Goal: Information Seeking & Learning: Learn about a topic

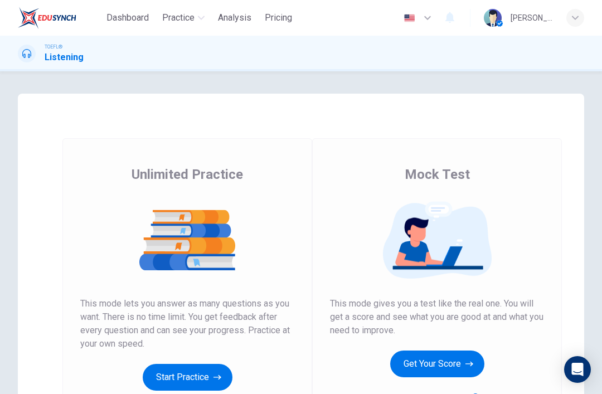
click at [450, 360] on button "Get Your Score" at bounding box center [437, 363] width 94 height 27
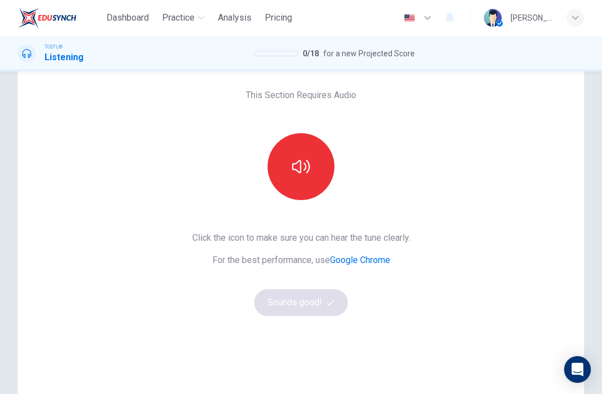
scroll to position [77, 0]
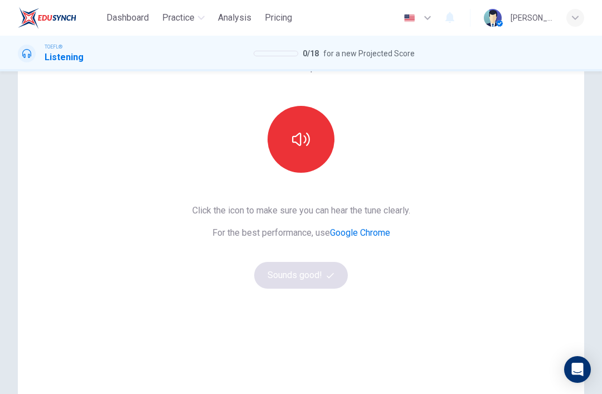
click at [313, 149] on button "button" at bounding box center [300, 139] width 67 height 67
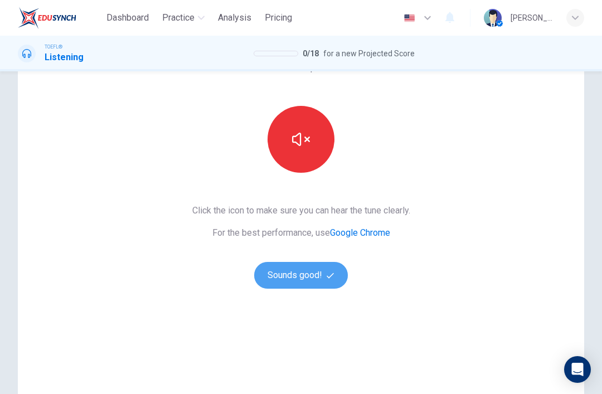
click at [313, 281] on button "Sounds good!" at bounding box center [301, 275] width 94 height 27
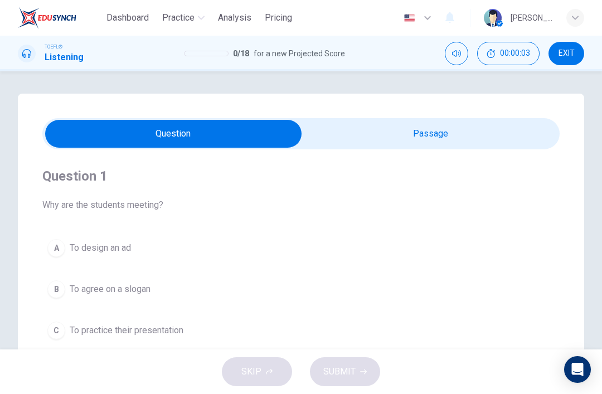
scroll to position [0, 0]
click at [423, 130] on input "checkbox" at bounding box center [173, 134] width 776 height 28
checkbox input "true"
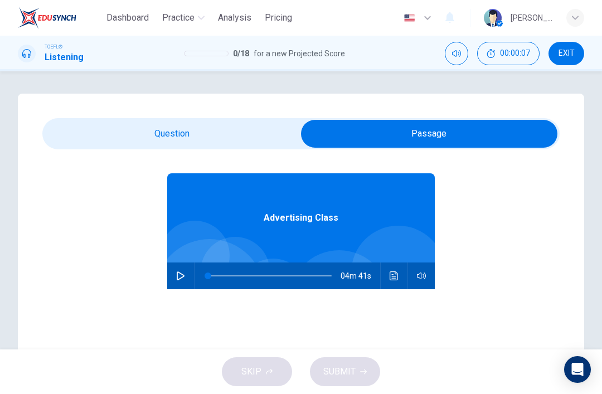
scroll to position [30, 0]
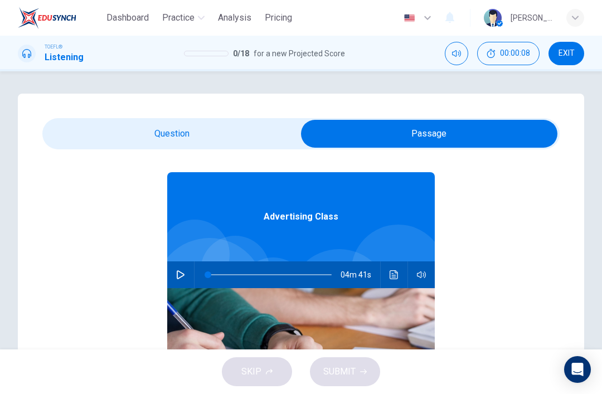
click at [182, 280] on button "button" at bounding box center [181, 274] width 18 height 27
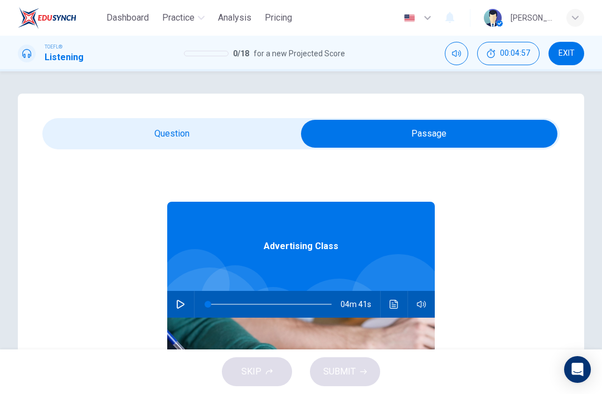
click at [178, 301] on icon "button" at bounding box center [180, 304] width 9 height 9
click at [172, 308] on button "button" at bounding box center [181, 304] width 18 height 27
click at [187, 299] on button "button" at bounding box center [181, 304] width 18 height 27
type input "0"
click at [119, 135] on input "checkbox" at bounding box center [429, 134] width 776 height 28
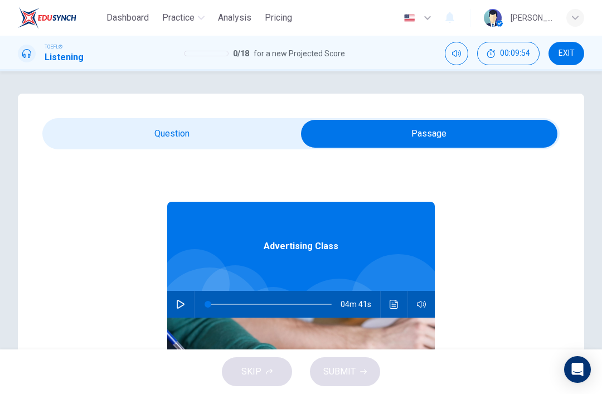
checkbox input "false"
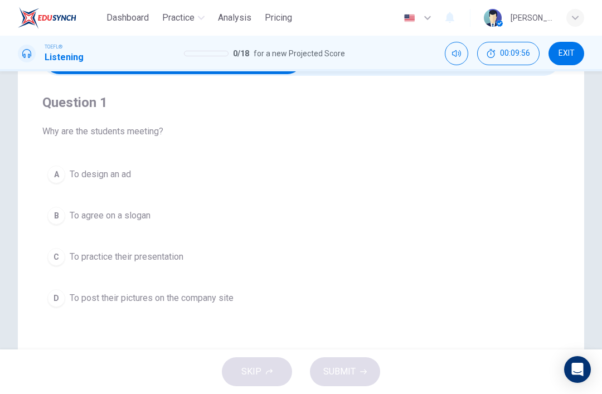
scroll to position [89, 0]
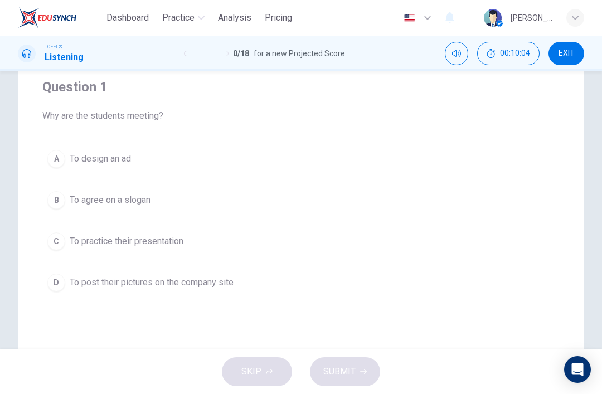
click at [87, 162] on span "To design an ad" at bounding box center [100, 158] width 61 height 13
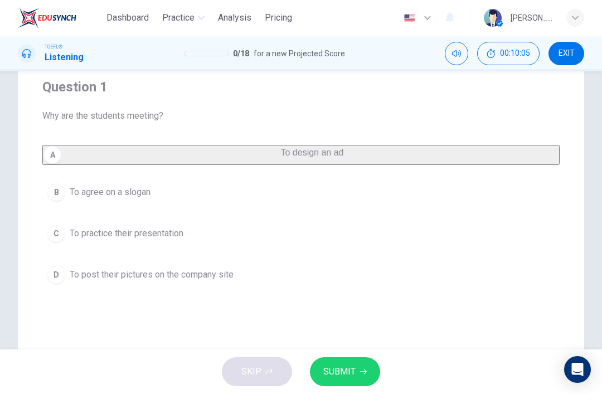
click at [366, 367] on button "SUBMIT" at bounding box center [345, 371] width 70 height 29
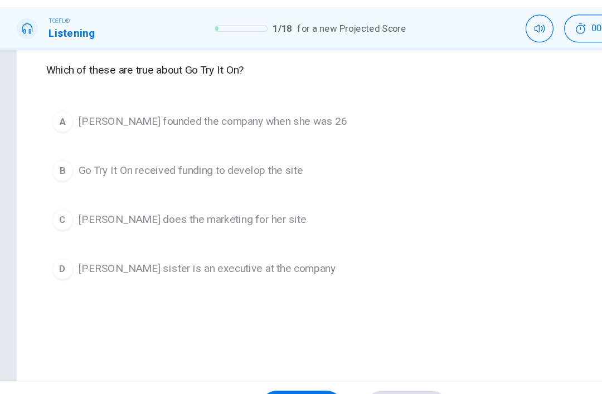
scroll to position [116, 0]
click at [375, 159] on button "B Go Try It On received funding to develop the site" at bounding box center [300, 173] width 517 height 28
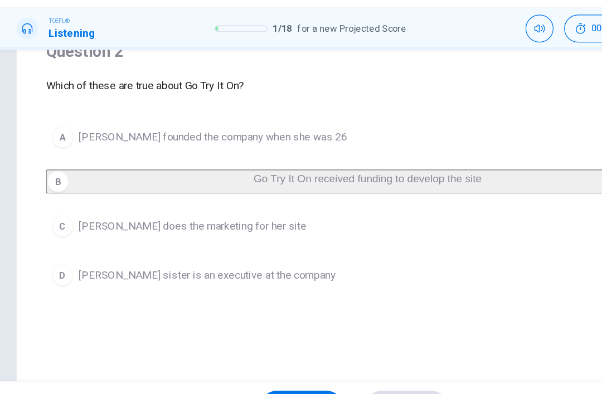
scroll to position [93, 0]
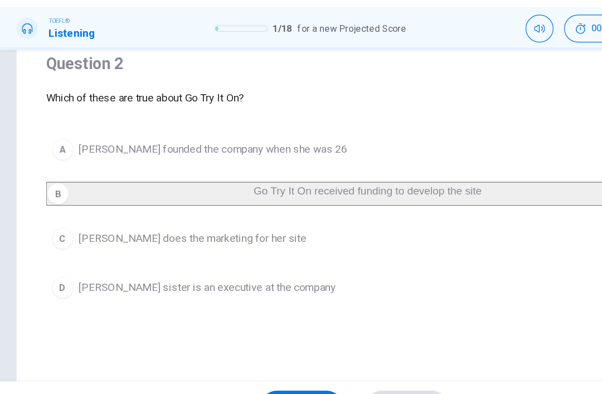
click at [308, 216] on button "C [PERSON_NAME] does the marketing for her site" at bounding box center [300, 230] width 517 height 28
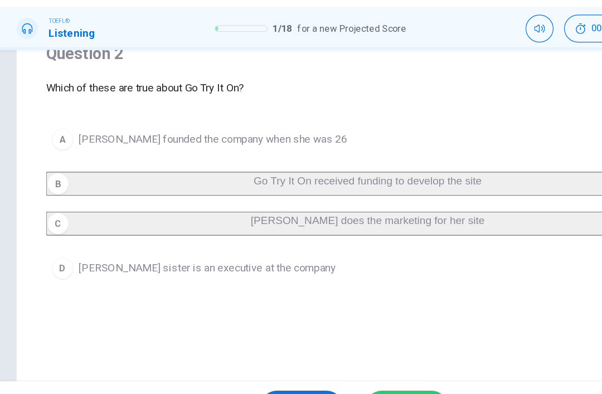
scroll to position [99, 0]
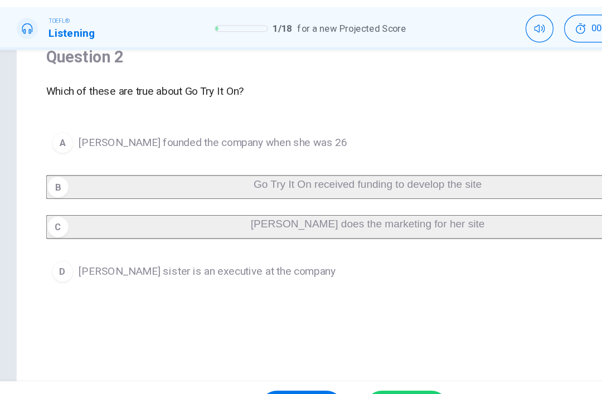
click at [343, 357] on button "SUBMIT" at bounding box center [345, 371] width 70 height 29
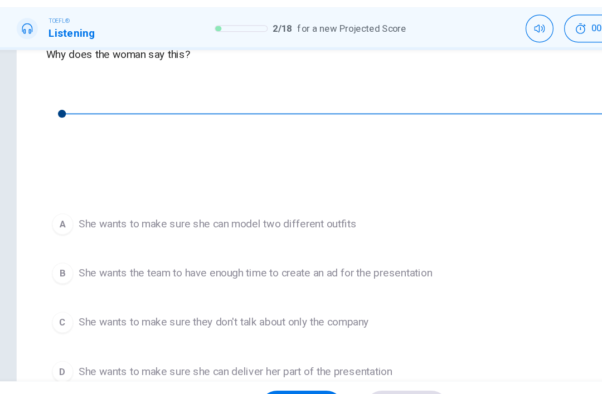
scroll to position [130, 0]
click at [57, 95] on button "button" at bounding box center [51, 104] width 18 height 18
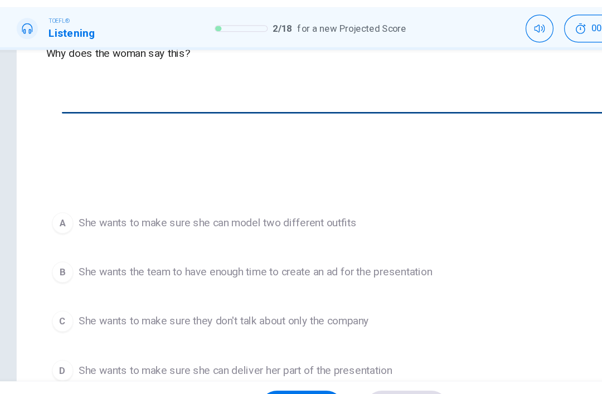
type input "0"
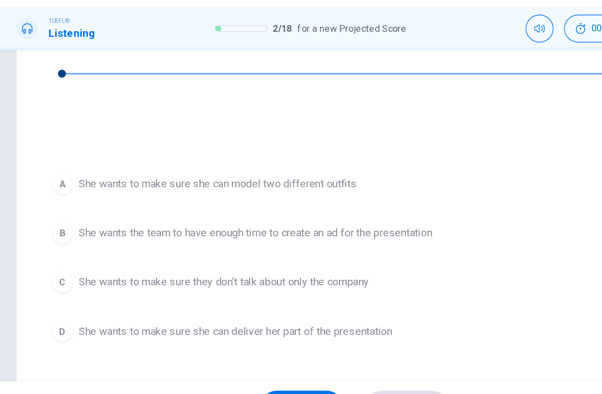
scroll to position [163, 0]
click at [82, 219] on span "She wants the team to have enough time to create an ad for the presentation" at bounding box center [218, 225] width 296 height 13
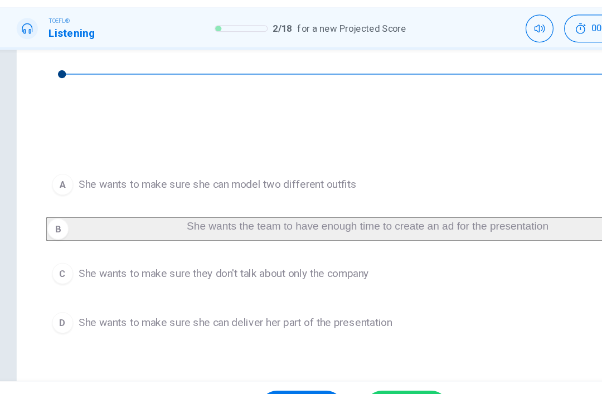
scroll to position [175, 0]
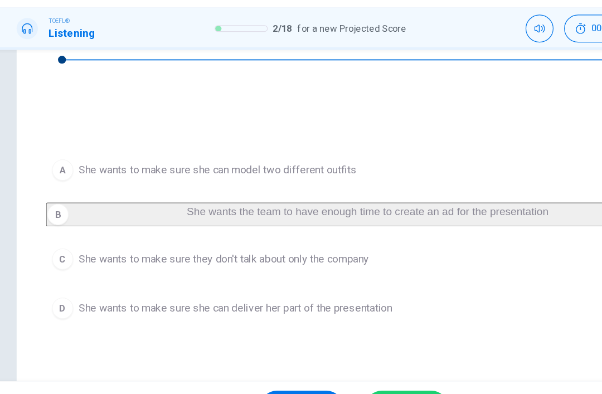
click at [347, 314] on div "Question 3 Why does the woman say this? 00m 19s A She wants to make sure she ca…" at bounding box center [301, 143] width 566 height 448
click at [350, 357] on button "SUBMIT" at bounding box center [345, 371] width 70 height 29
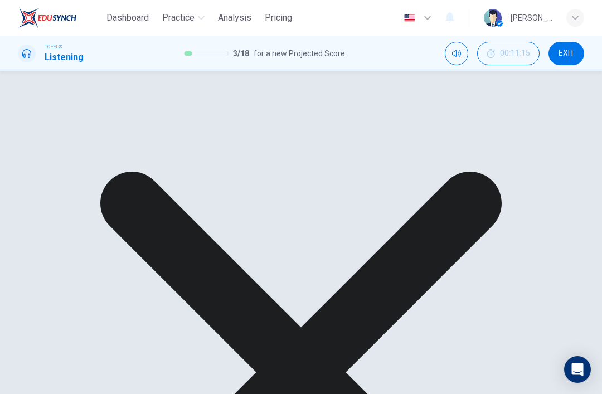
scroll to position [215, 0]
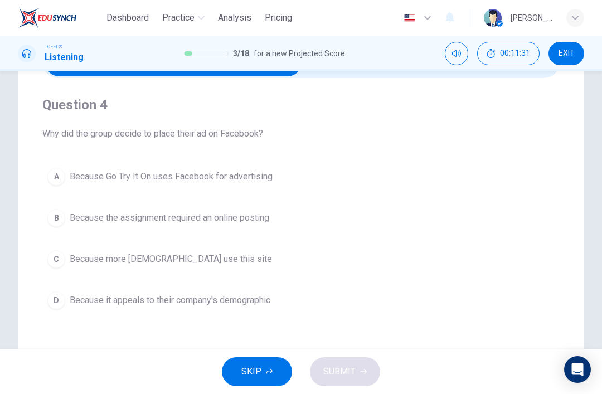
scroll to position [75, 0]
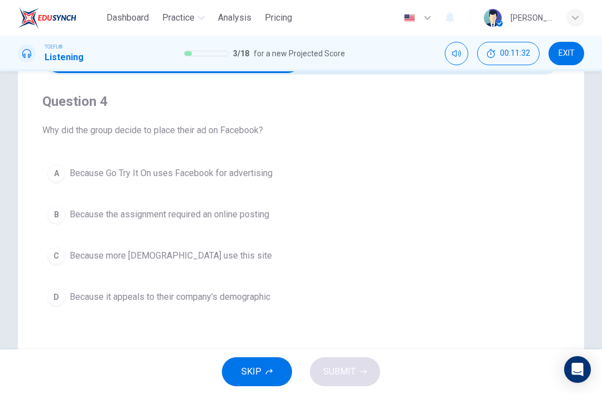
click at [252, 303] on span "Because it appeals to their company's demographic" at bounding box center [170, 296] width 201 height 13
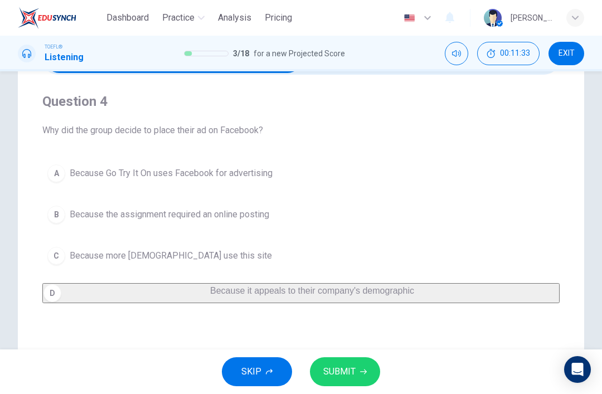
click at [352, 369] on span "SUBMIT" at bounding box center [339, 372] width 32 height 16
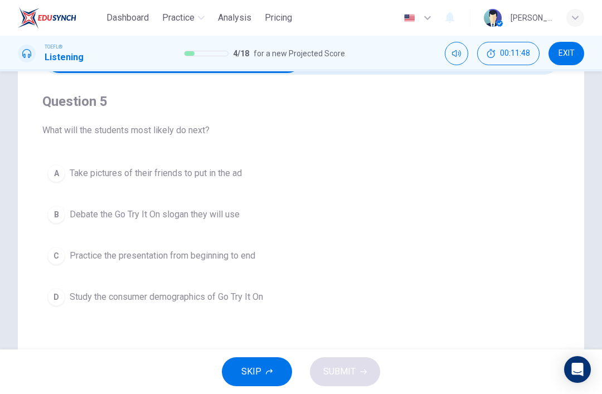
click at [243, 276] on div "A Take pictures of their friends to put in the ad B Debate the Go Try It On slo…" at bounding box center [300, 235] width 517 height 152
click at [250, 269] on button "C Practice the presentation from beginning to end" at bounding box center [300, 256] width 517 height 28
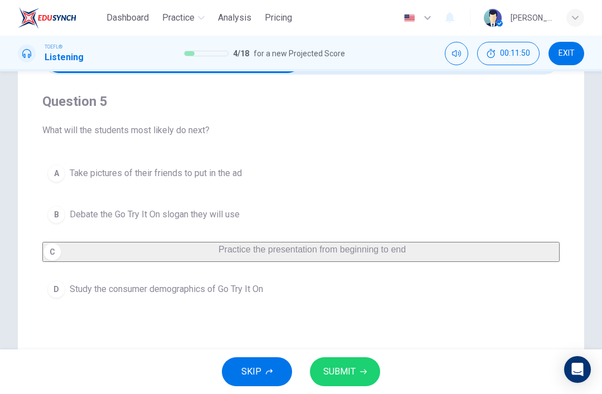
click at [340, 371] on span "SUBMIT" at bounding box center [339, 372] width 32 height 16
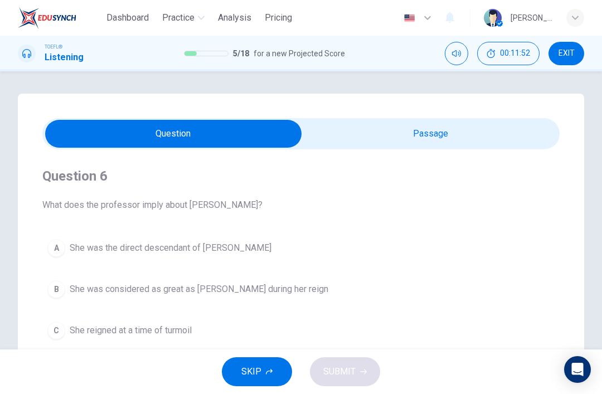
scroll to position [0, 0]
click at [445, 135] on input "checkbox" at bounding box center [173, 134] width 776 height 28
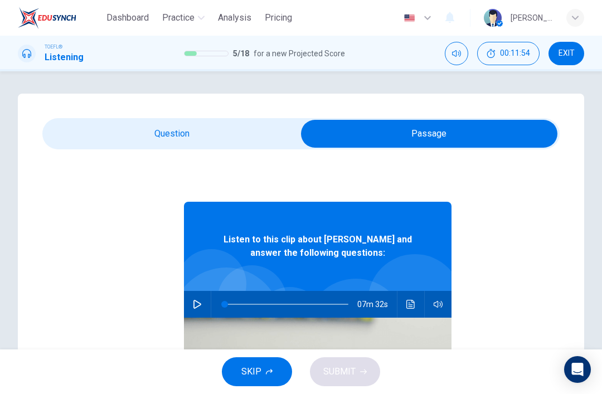
checkbox input "false"
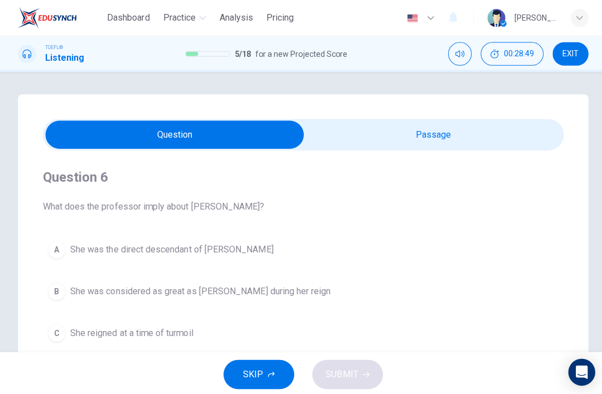
click at [279, 381] on button "SKIP" at bounding box center [257, 371] width 70 height 29
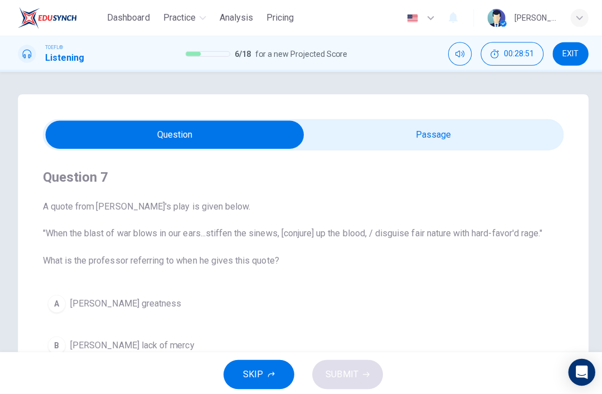
click at [281, 362] on button "SKIP" at bounding box center [257, 371] width 70 height 29
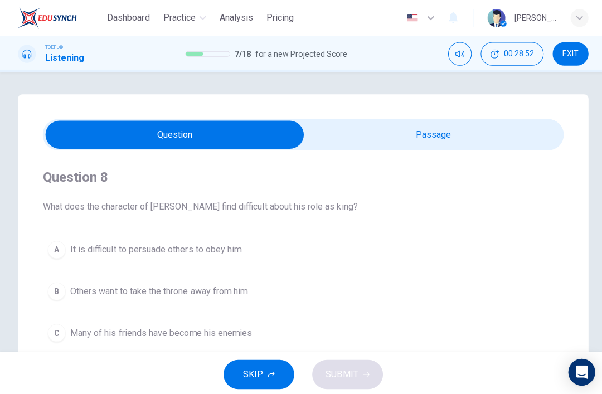
click at [267, 372] on icon "button" at bounding box center [269, 371] width 7 height 7
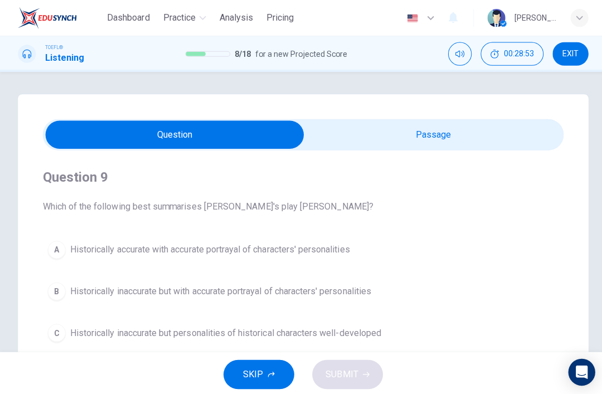
click at [255, 371] on span "SKIP" at bounding box center [251, 372] width 20 height 16
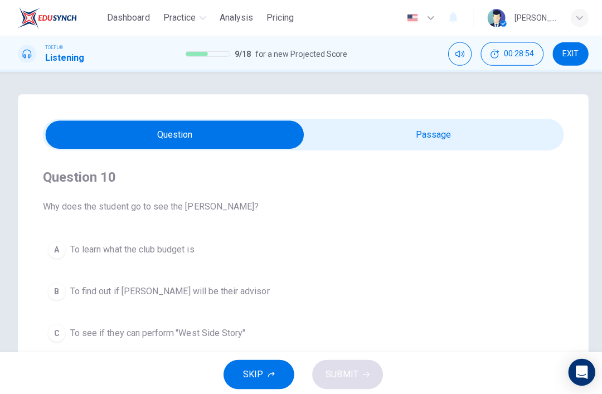
click at [467, 138] on input "checkbox" at bounding box center [173, 134] width 776 height 28
checkbox input "true"
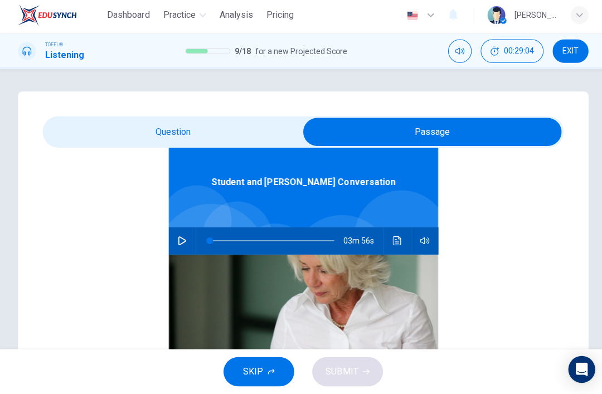
click at [183, 237] on icon "button" at bounding box center [180, 241] width 9 height 9
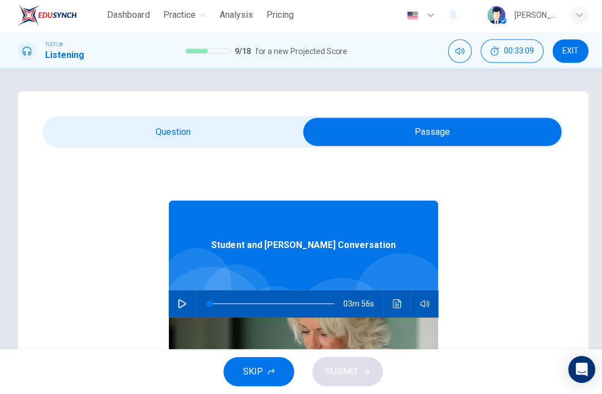
click at [176, 308] on button "button" at bounding box center [181, 304] width 18 height 27
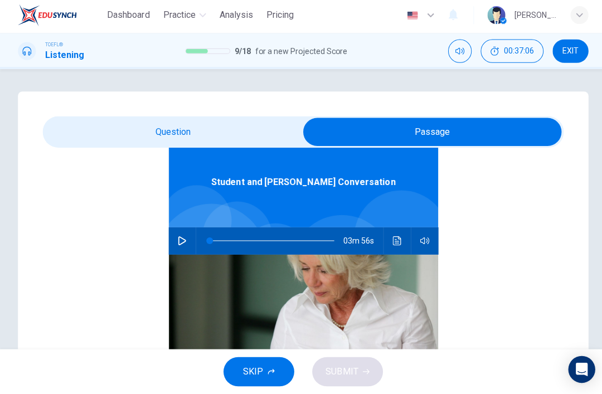
type input "0"
click at [124, 128] on input "checkbox" at bounding box center [429, 134] width 776 height 28
checkbox input "false"
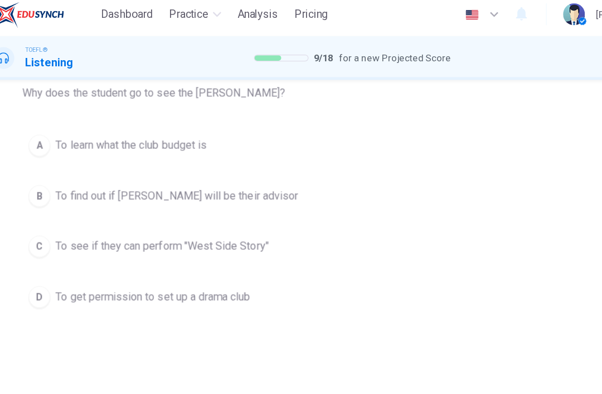
scroll to position [121, 0]
click at [70, 245] on span "To get permission to set up a drama club" at bounding box center [149, 249] width 159 height 13
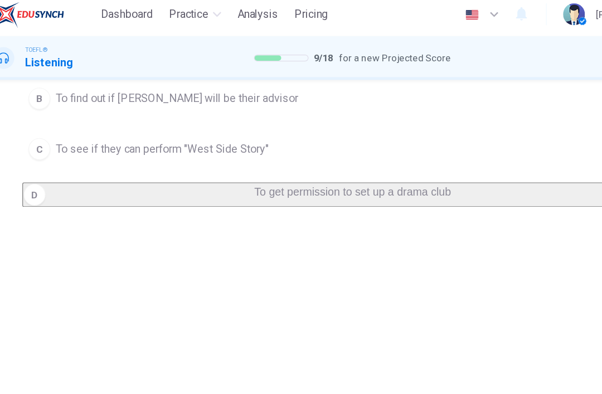
scroll to position [203, 0]
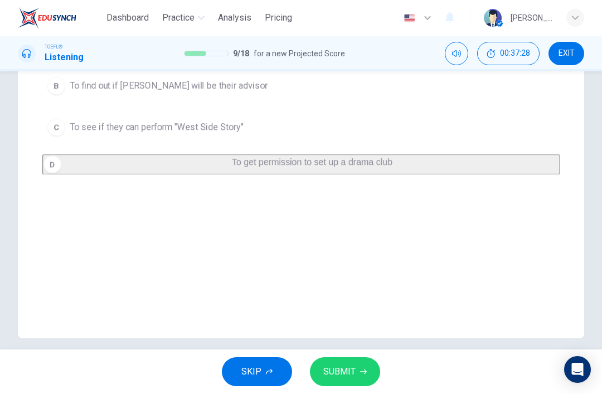
click at [363, 384] on button "SUBMIT" at bounding box center [345, 371] width 70 height 29
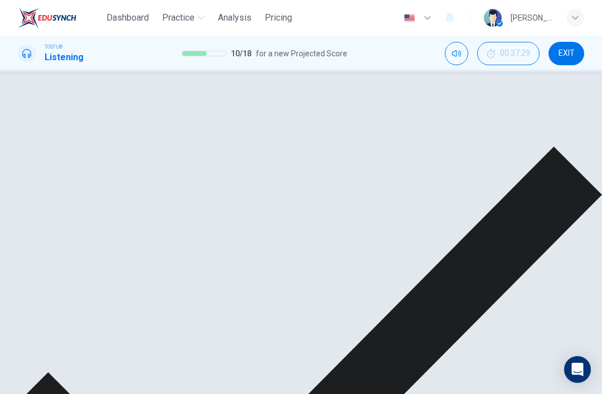
scroll to position [0, 0]
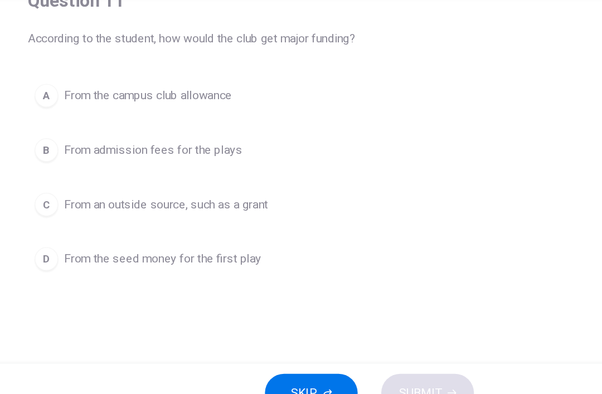
scroll to position [100, 0]
click at [70, 141] on span "From the campus club allowance" at bounding box center [133, 147] width 127 height 13
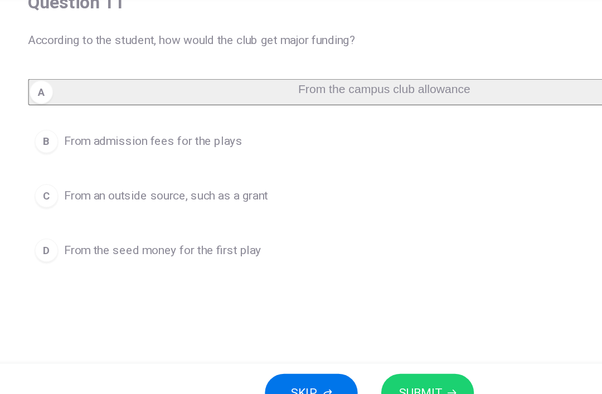
click at [323, 364] on span "SUBMIT" at bounding box center [339, 372] width 32 height 16
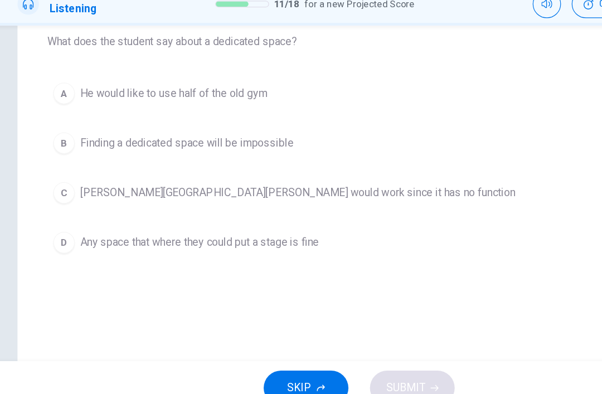
scroll to position [123, 0]
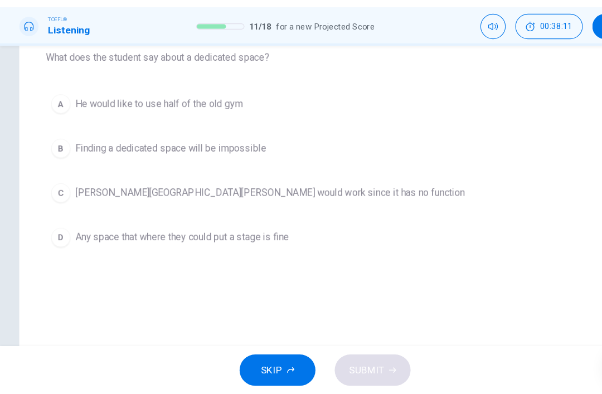
click at [104, 119] on span "He would like to use half of the old gym" at bounding box center [147, 125] width 155 height 13
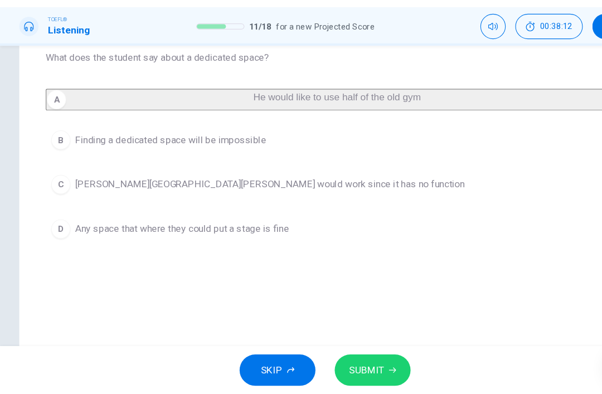
click at [345, 364] on span "SUBMIT" at bounding box center [339, 372] width 32 height 16
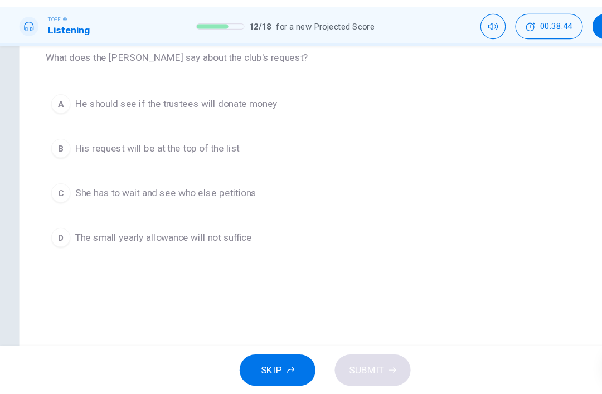
click at [94, 201] on span "She has to wait and see who else petitions" at bounding box center [154, 207] width 168 height 13
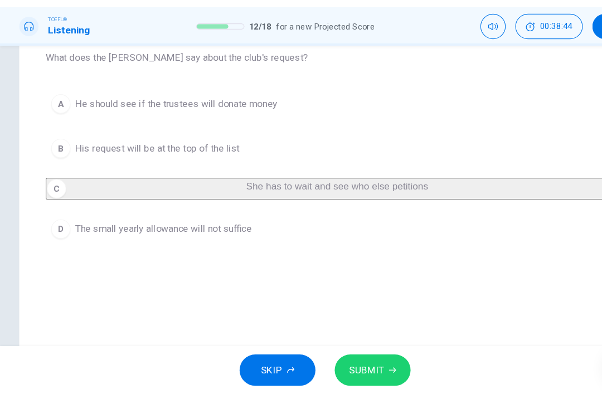
click at [348, 364] on span "SUBMIT" at bounding box center [339, 372] width 32 height 16
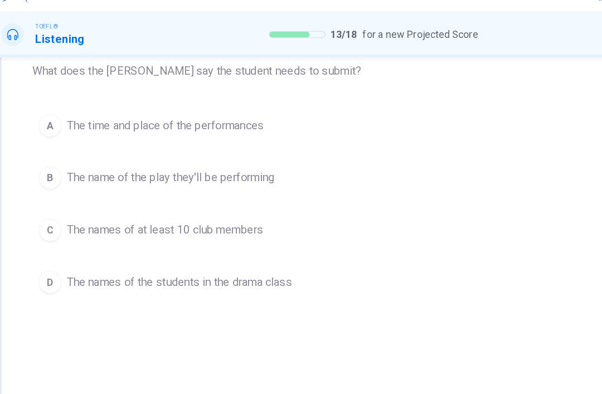
click at [223, 111] on button "A The time and place of the performances" at bounding box center [300, 125] width 517 height 28
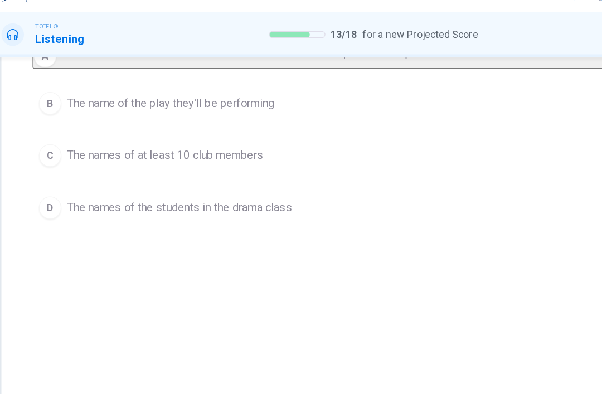
scroll to position [172, 0]
click at [327, 357] on button "SUBMIT" at bounding box center [345, 371] width 70 height 29
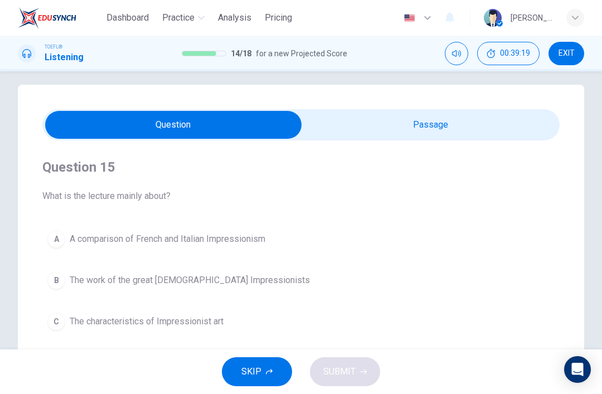
scroll to position [8, 0]
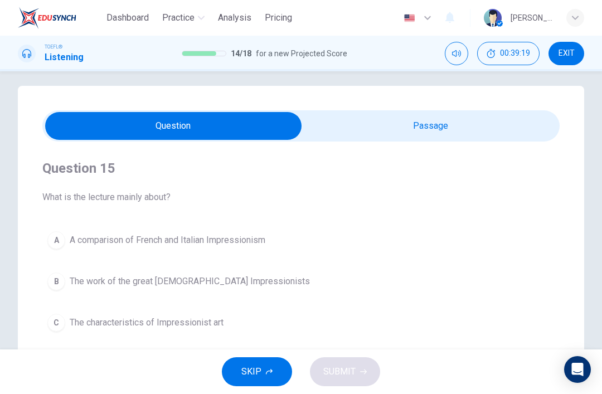
click at [425, 134] on input "checkbox" at bounding box center [173, 126] width 776 height 28
checkbox input "true"
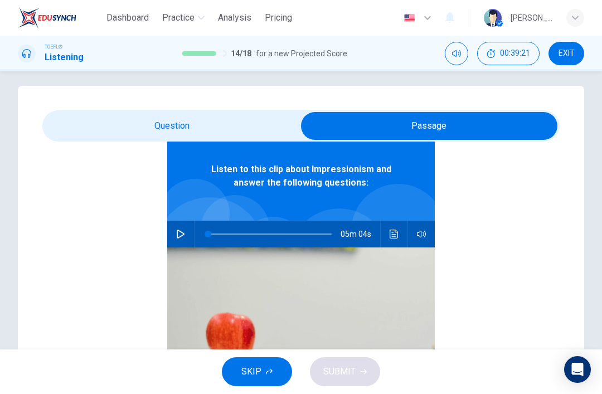
scroll to position [62, 0]
click at [269, 374] on icon "button" at bounding box center [269, 371] width 7 height 7
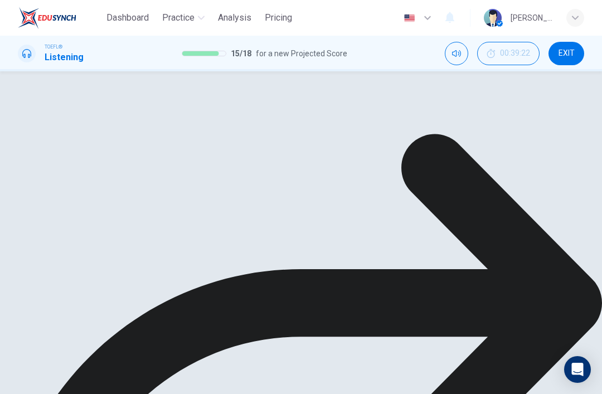
scroll to position [61, 0]
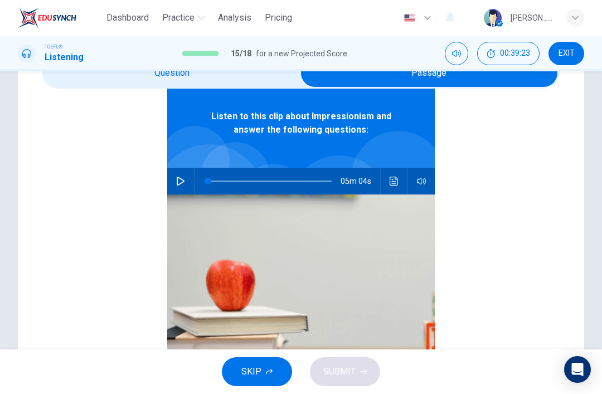
click at [290, 374] on button "SKIP" at bounding box center [257, 371] width 70 height 29
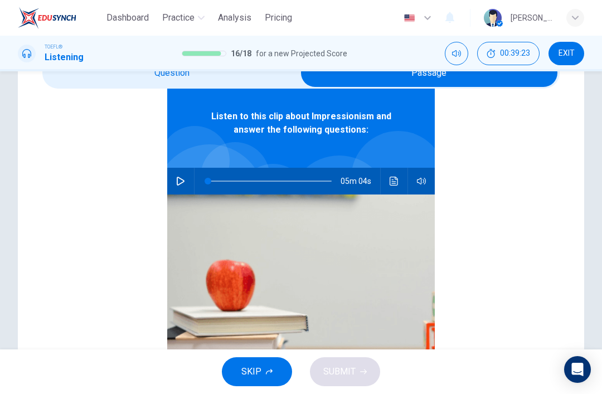
click at [266, 376] on button "SKIP" at bounding box center [257, 371] width 70 height 29
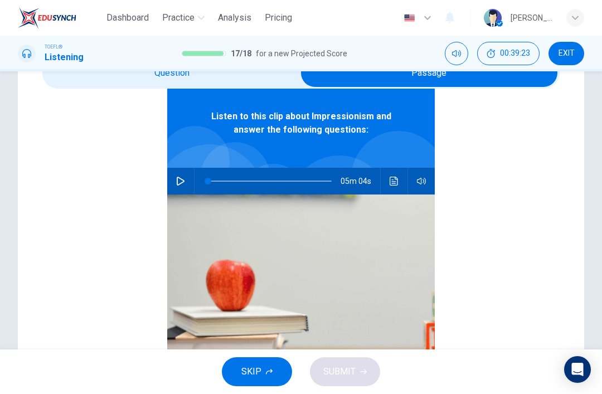
click at [269, 366] on button "SKIP" at bounding box center [257, 371] width 70 height 29
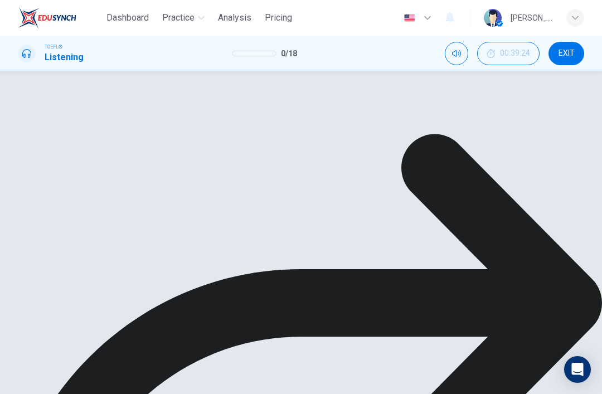
scroll to position [0, 0]
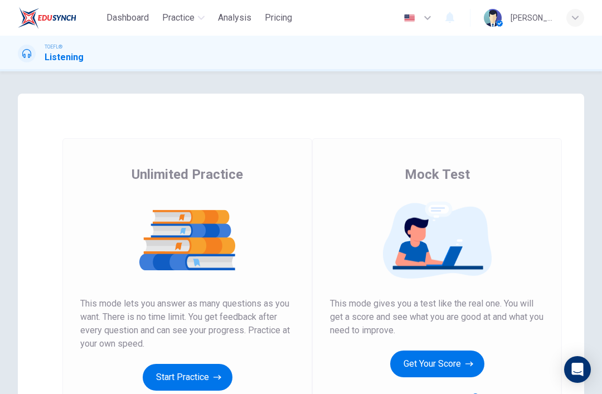
click at [460, 363] on button "Get Your Score" at bounding box center [437, 363] width 94 height 27
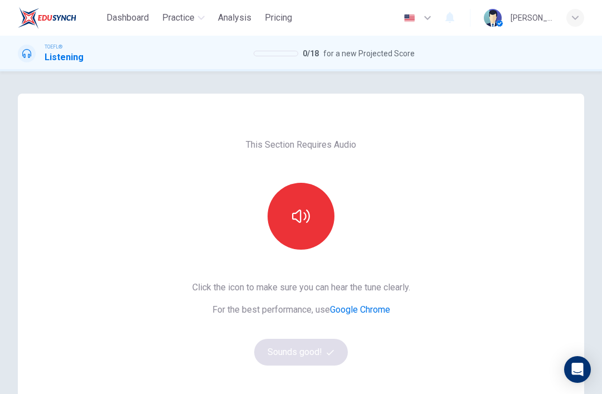
click at [319, 194] on button "button" at bounding box center [300, 216] width 67 height 67
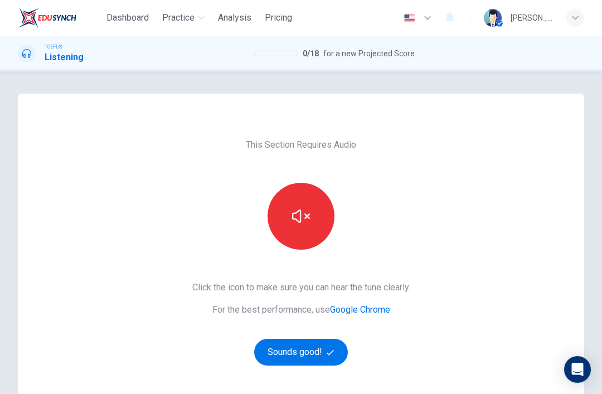
click at [315, 358] on button "Sounds good!" at bounding box center [301, 352] width 94 height 27
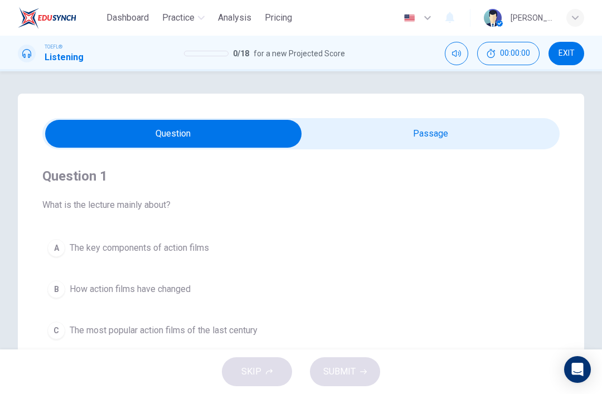
click at [423, 135] on input "checkbox" at bounding box center [173, 134] width 776 height 28
checkbox input "true"
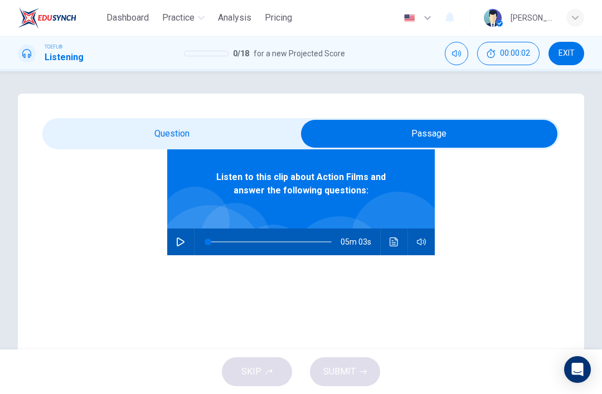
scroll to position [62, 0]
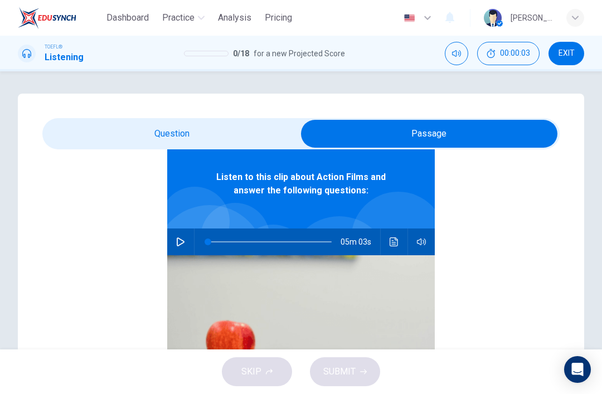
click at [177, 233] on button "button" at bounding box center [181, 241] width 18 height 27
type input "0"
click at [255, 140] on input "checkbox" at bounding box center [429, 134] width 776 height 28
checkbox input "false"
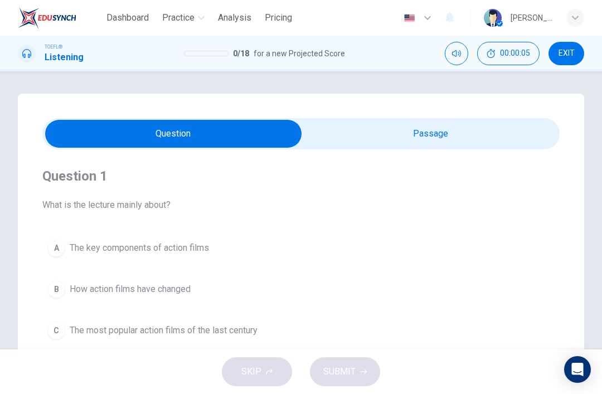
click at [237, 254] on button "A The key components of action films" at bounding box center [300, 248] width 517 height 28
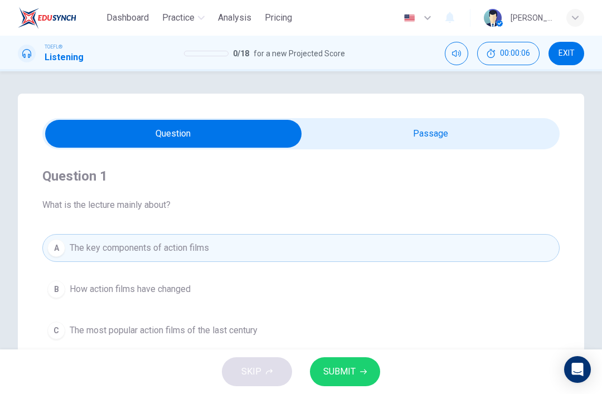
click at [349, 361] on button "SUBMIT" at bounding box center [345, 371] width 70 height 29
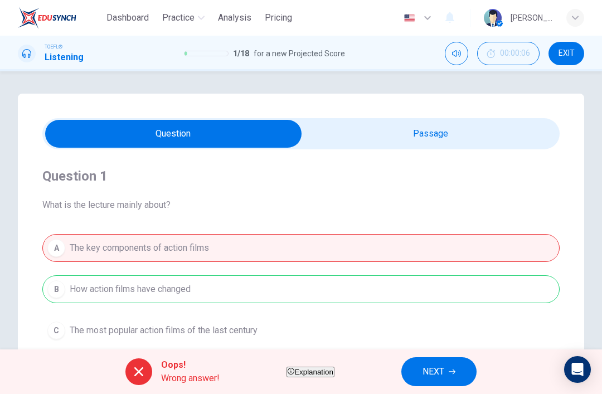
click at [444, 371] on span "NEXT" at bounding box center [433, 372] width 22 height 16
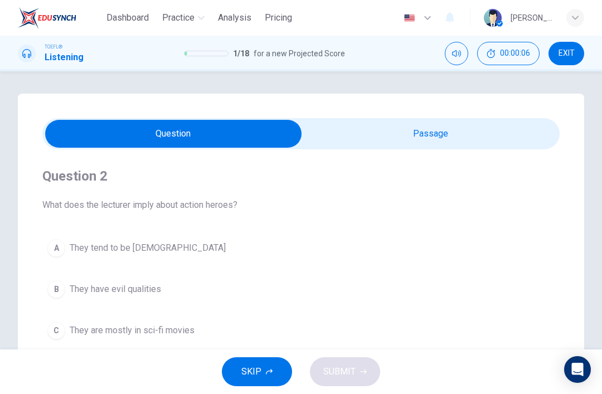
click at [251, 376] on span "SKIP" at bounding box center [251, 372] width 20 height 16
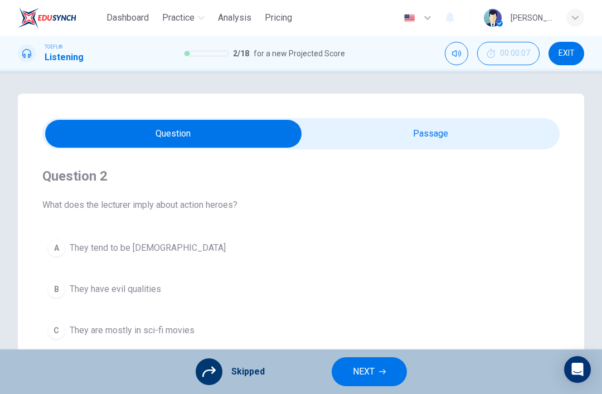
click at [388, 374] on button "NEXT" at bounding box center [369, 371] width 75 height 29
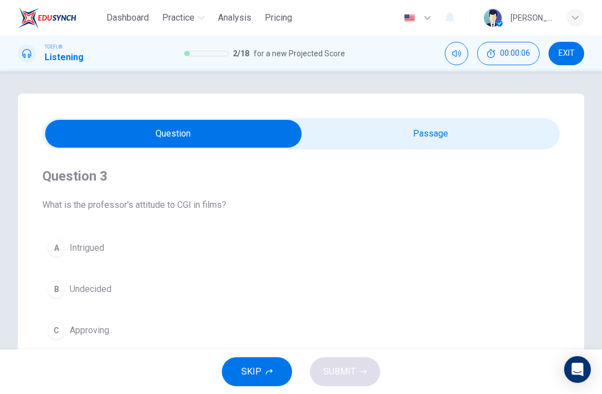
click at [263, 374] on button "SKIP" at bounding box center [257, 371] width 70 height 29
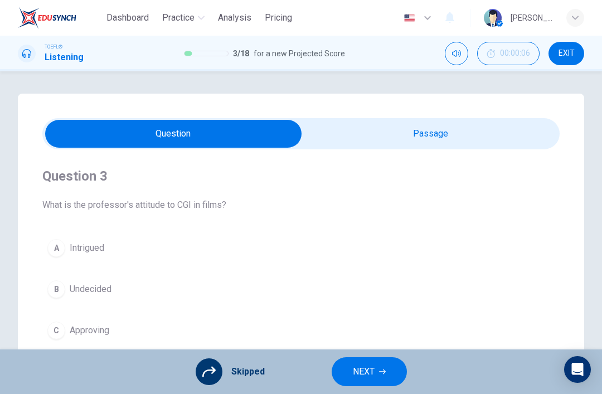
click at [384, 371] on icon "button" at bounding box center [382, 371] width 7 height 5
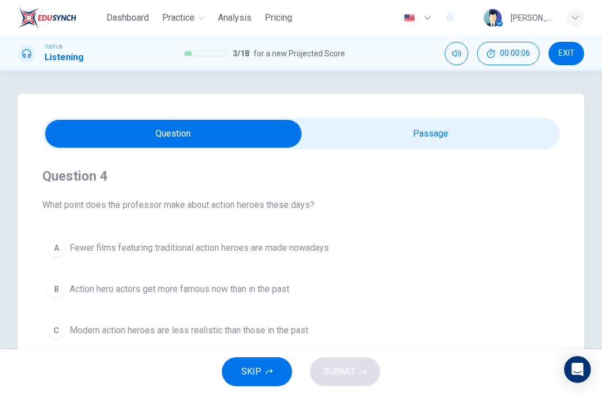
click at [260, 372] on span "SKIP" at bounding box center [251, 372] width 20 height 16
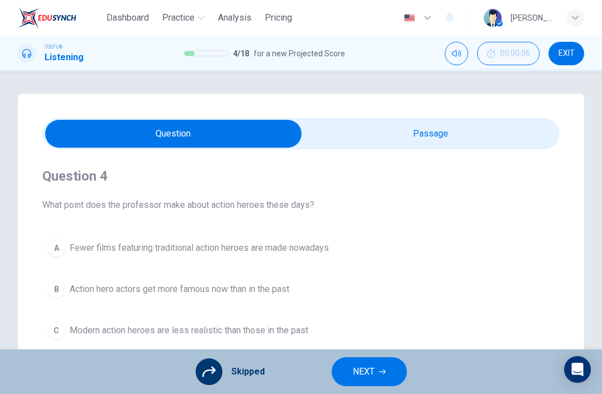
click at [384, 374] on icon "button" at bounding box center [382, 371] width 7 height 7
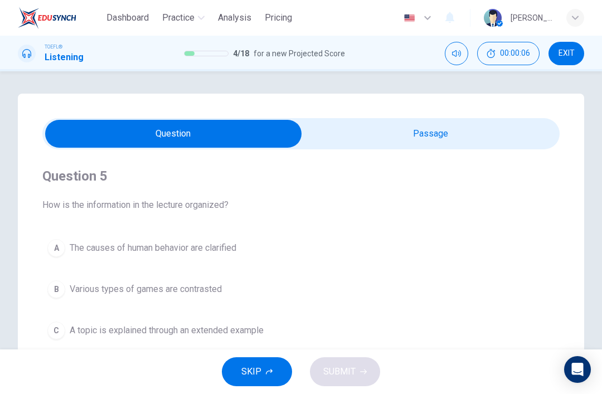
click at [439, 130] on input "checkbox" at bounding box center [173, 134] width 776 height 28
checkbox input "true"
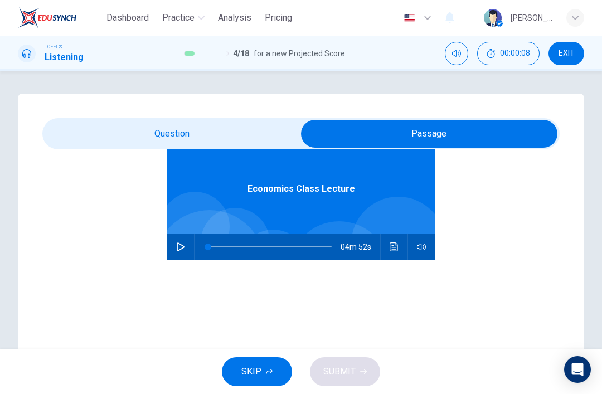
scroll to position [57, 0]
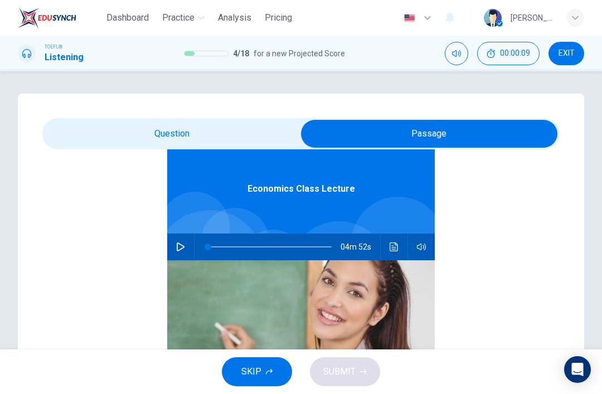
click at [272, 371] on button "SKIP" at bounding box center [257, 371] width 70 height 29
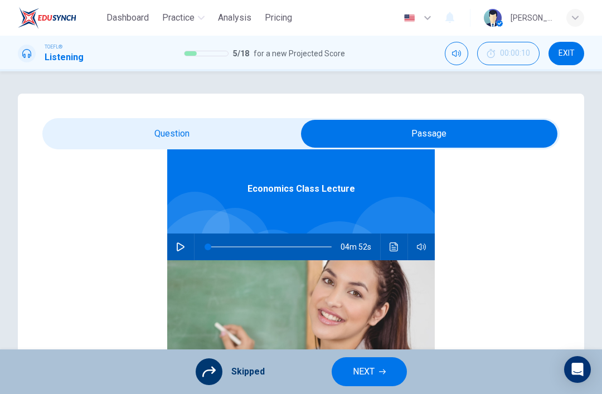
click at [383, 369] on icon "button" at bounding box center [382, 371] width 7 height 7
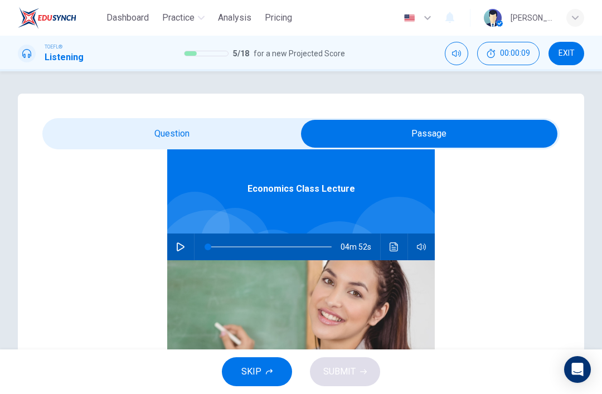
click at [265, 367] on button "SKIP" at bounding box center [257, 371] width 70 height 29
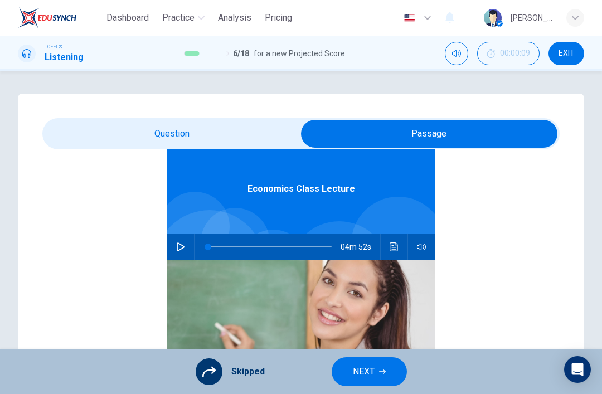
click at [384, 383] on button "NEXT" at bounding box center [369, 371] width 75 height 29
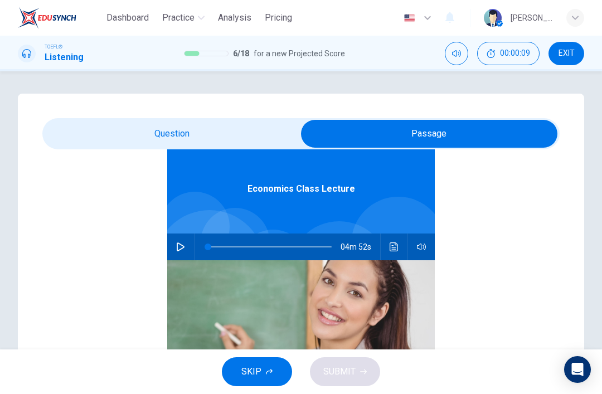
click at [266, 374] on icon "button" at bounding box center [269, 372] width 7 height 6
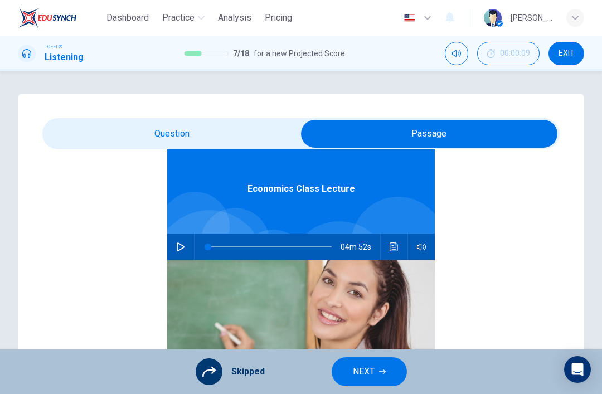
click at [389, 372] on button "NEXT" at bounding box center [369, 371] width 75 height 29
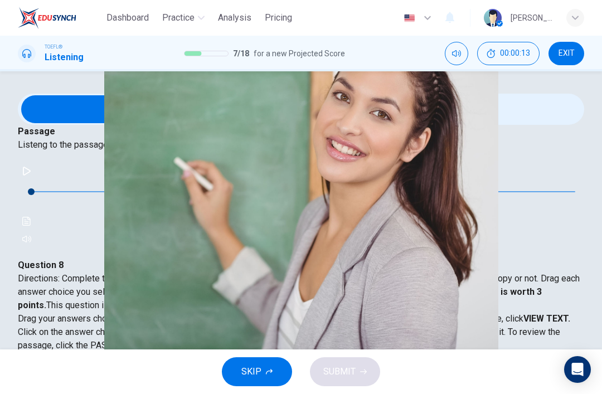
click at [264, 373] on button "SKIP" at bounding box center [257, 371] width 70 height 29
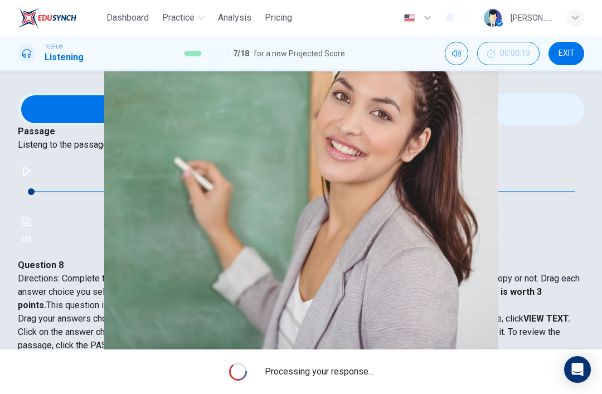
scroll to position [0, 0]
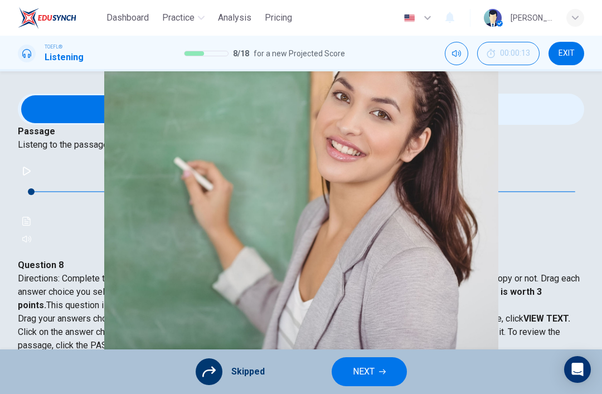
click at [380, 372] on icon "button" at bounding box center [382, 371] width 7 height 7
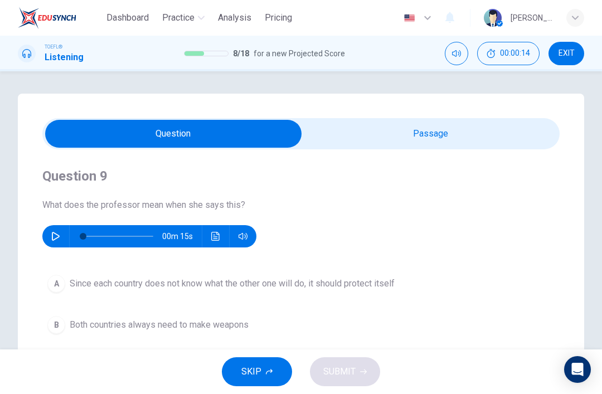
click at [410, 131] on input "checkbox" at bounding box center [173, 134] width 776 height 28
checkbox input "true"
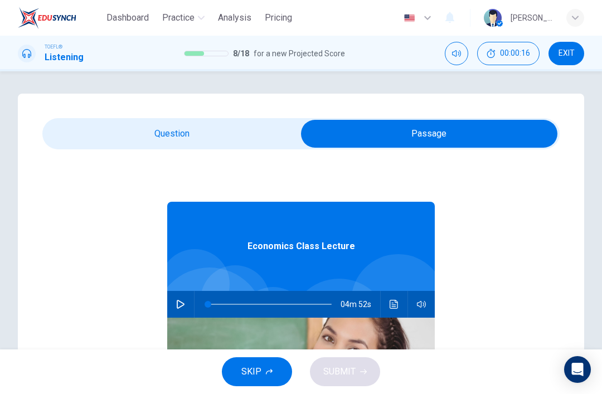
click at [267, 380] on button "SKIP" at bounding box center [257, 371] width 70 height 29
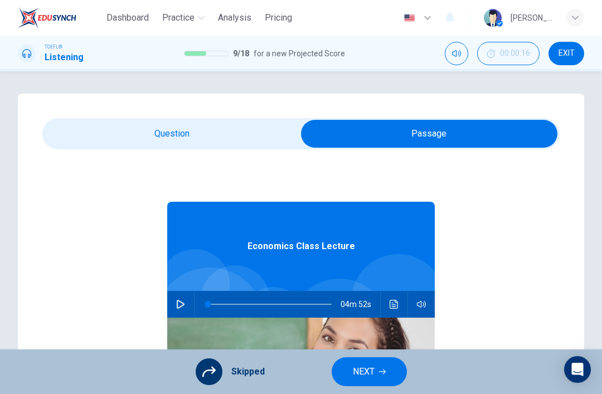
click at [367, 384] on button "NEXT" at bounding box center [369, 371] width 75 height 29
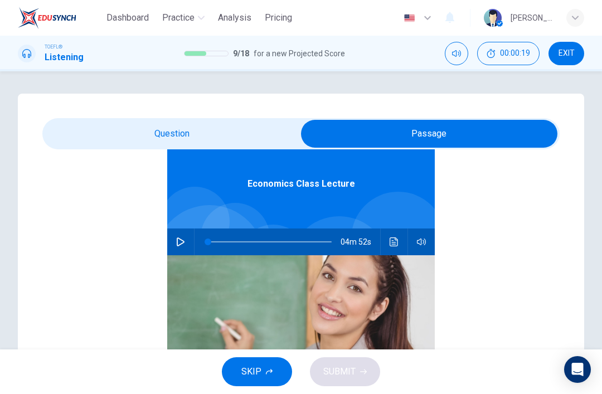
scroll to position [62, 0]
click at [275, 363] on button "SKIP" at bounding box center [257, 371] width 70 height 29
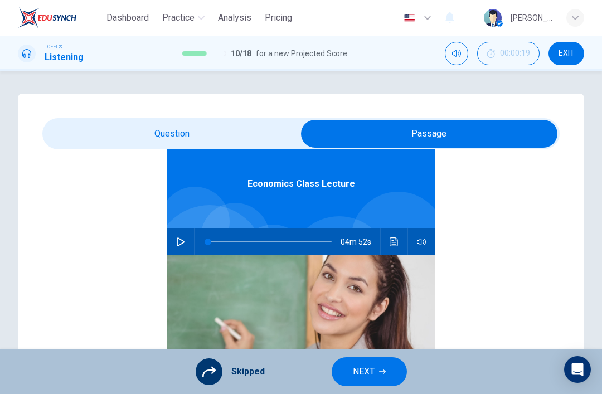
click at [380, 386] on button "NEXT" at bounding box center [369, 371] width 75 height 29
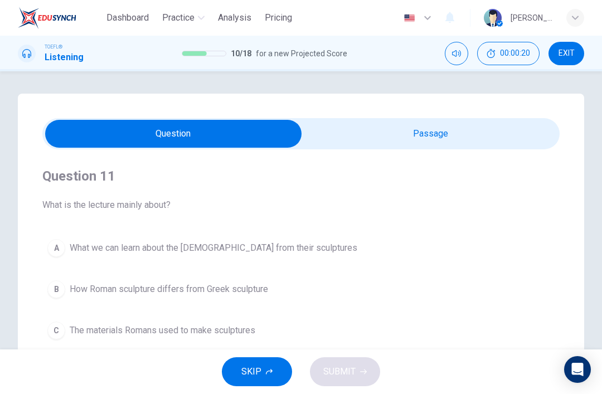
click at [431, 117] on div "Question 11 What is the lecture mainly about? A What we can learn about the Rom…" at bounding box center [301, 318] width 566 height 448
click at [434, 137] on input "checkbox" at bounding box center [173, 134] width 776 height 28
checkbox input "true"
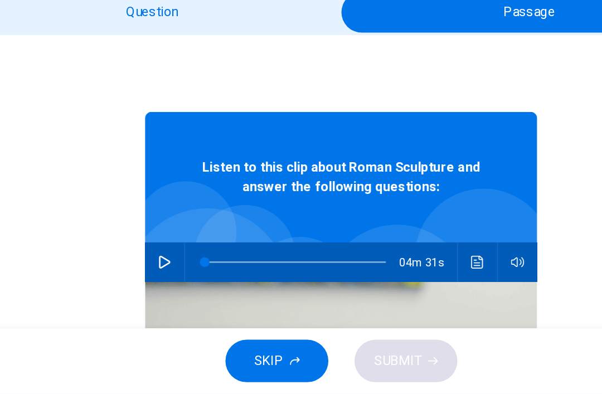
scroll to position [0, 0]
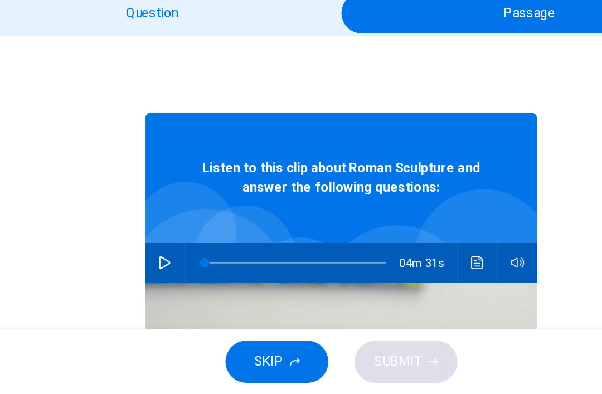
click at [241, 364] on span "SKIP" at bounding box center [251, 372] width 20 height 16
